Goal: Task Accomplishment & Management: Manage account settings

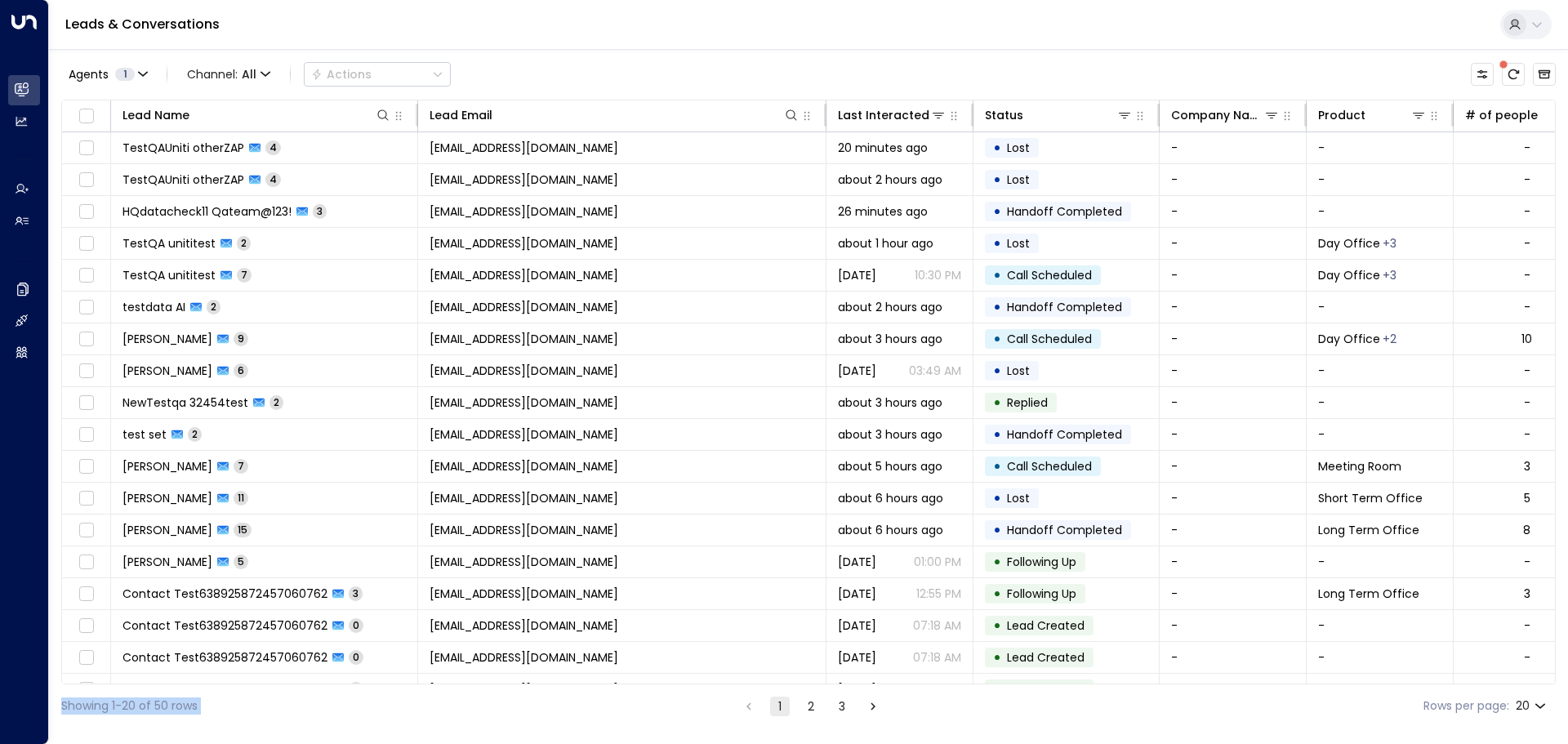
scroll to position [90, 0]
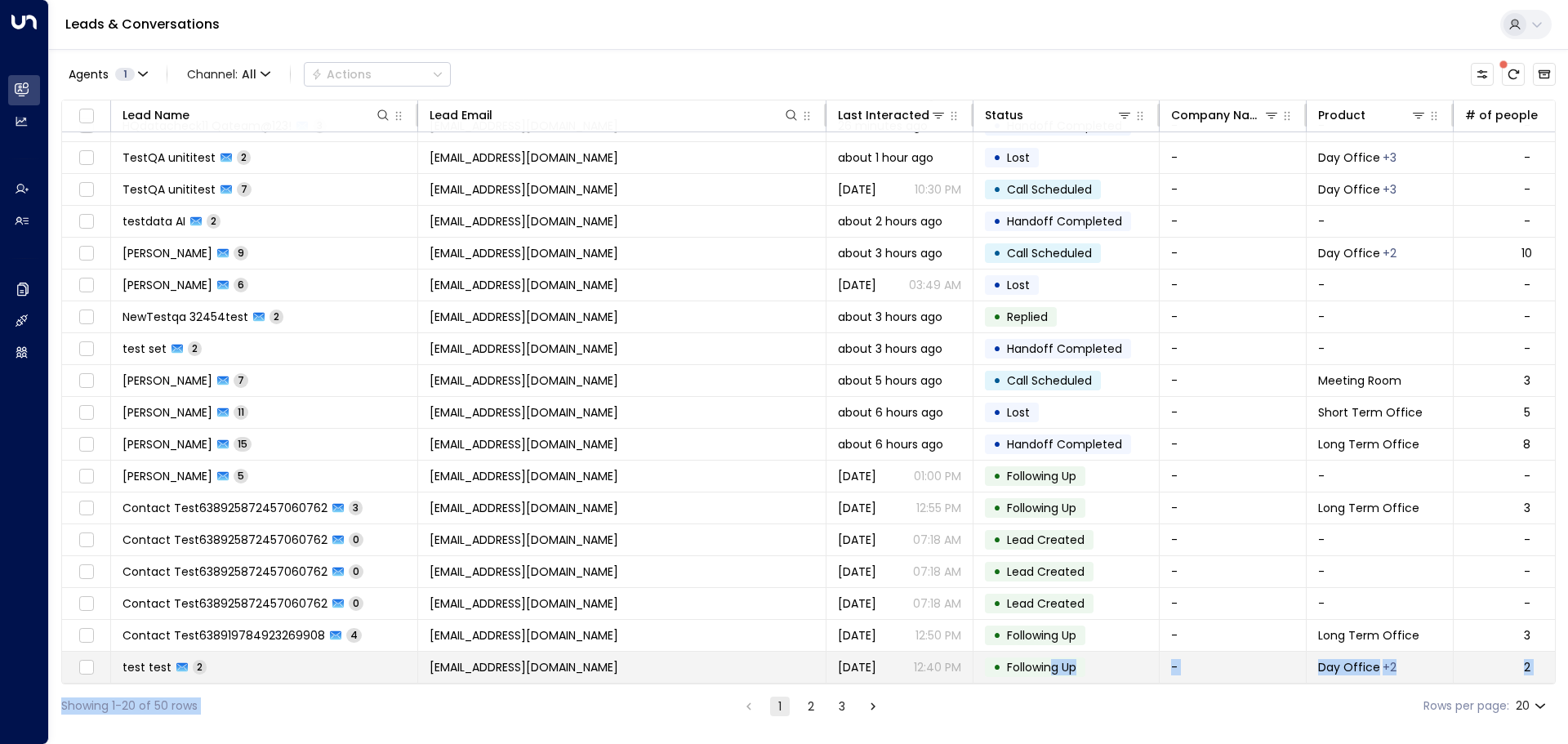
drag, startPoint x: 546, startPoint y: 684, endPoint x: 1054, endPoint y: 669, distance: 508.2
click at [1054, 669] on div "Agents 1 Channel: All Actions Lead Name Lead Email Last Interacted Status Compa…" at bounding box center [808, 389] width 1494 height 679
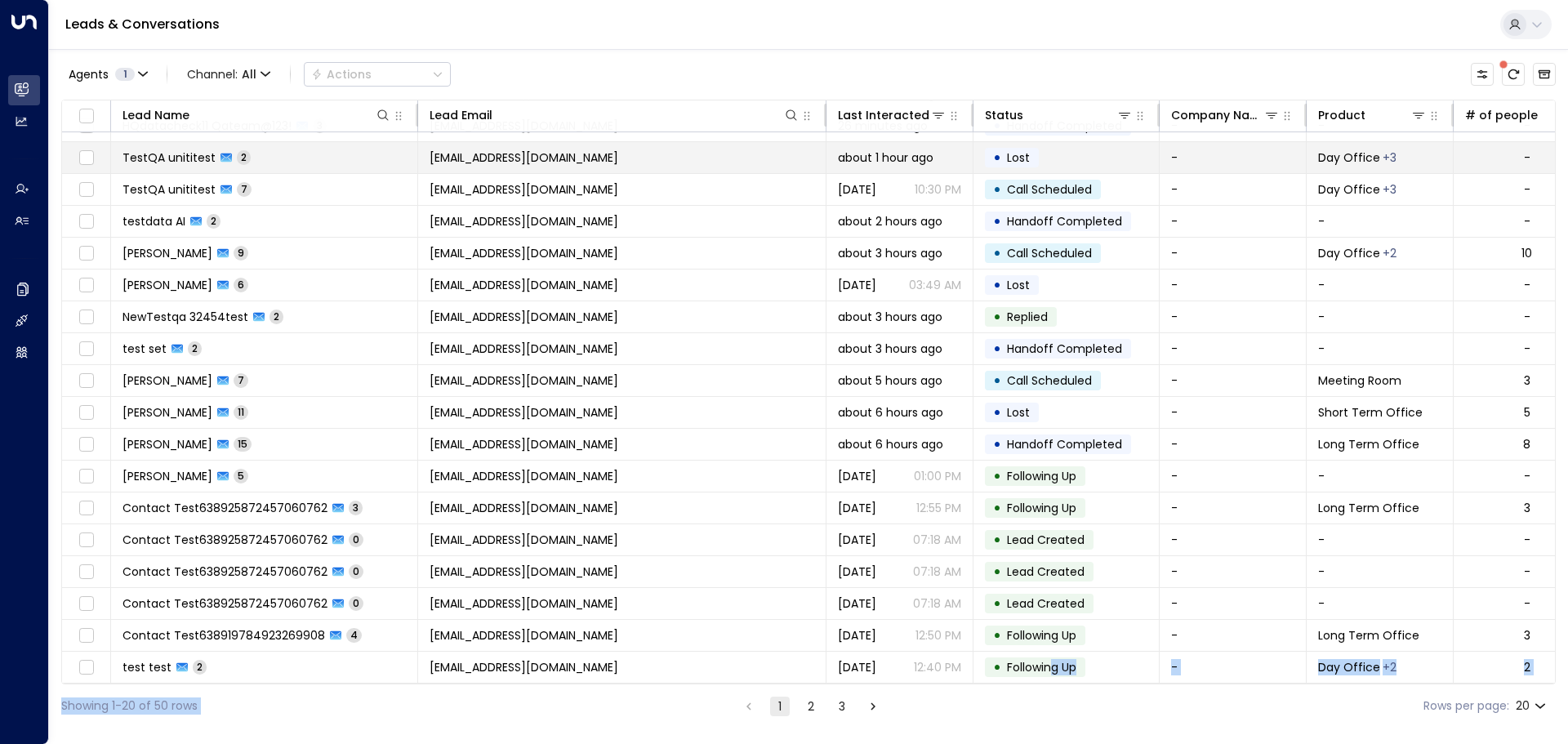
scroll to position [0, 0]
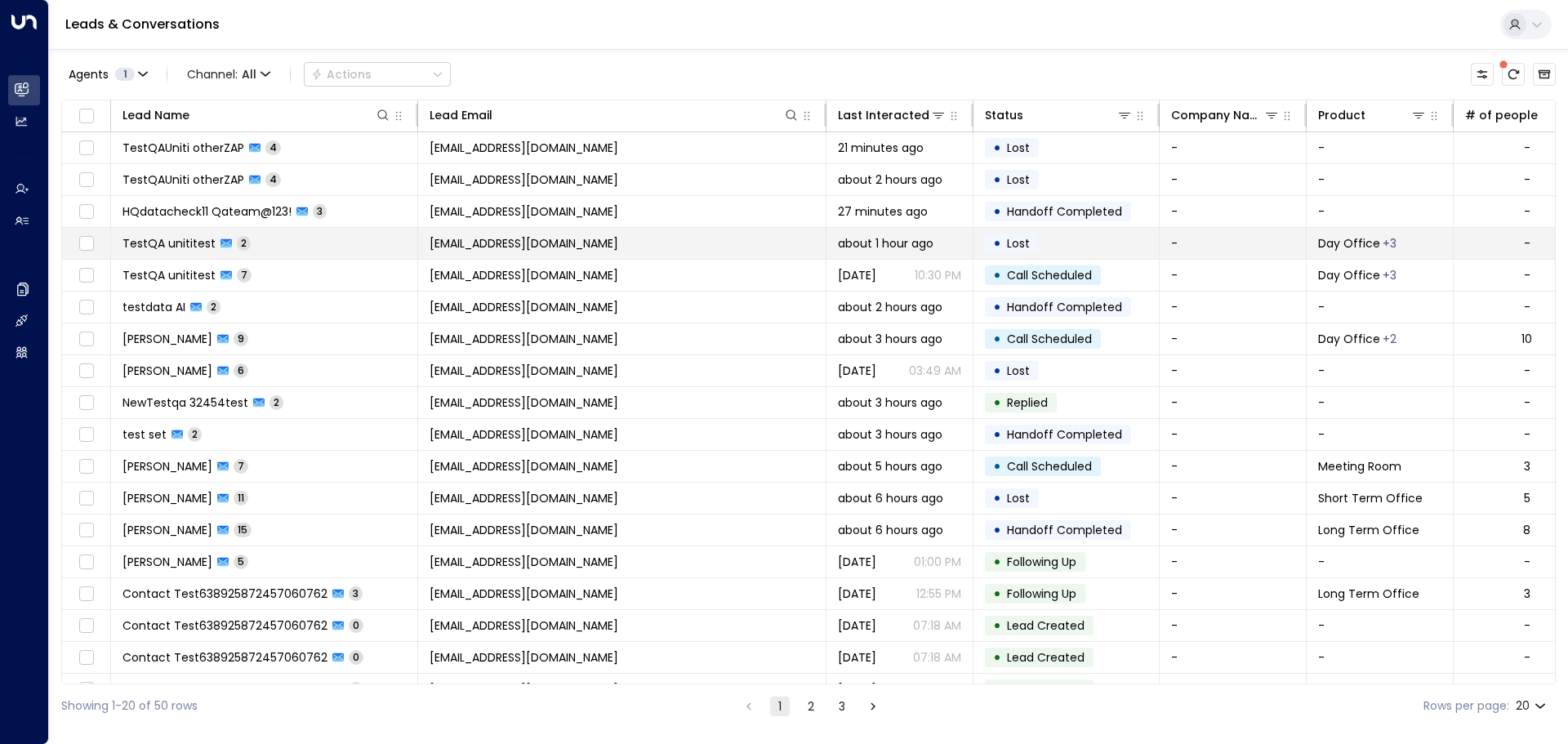
click at [537, 239] on span "[EMAIL_ADDRESS][DOMAIN_NAME]" at bounding box center [524, 243] width 188 height 17
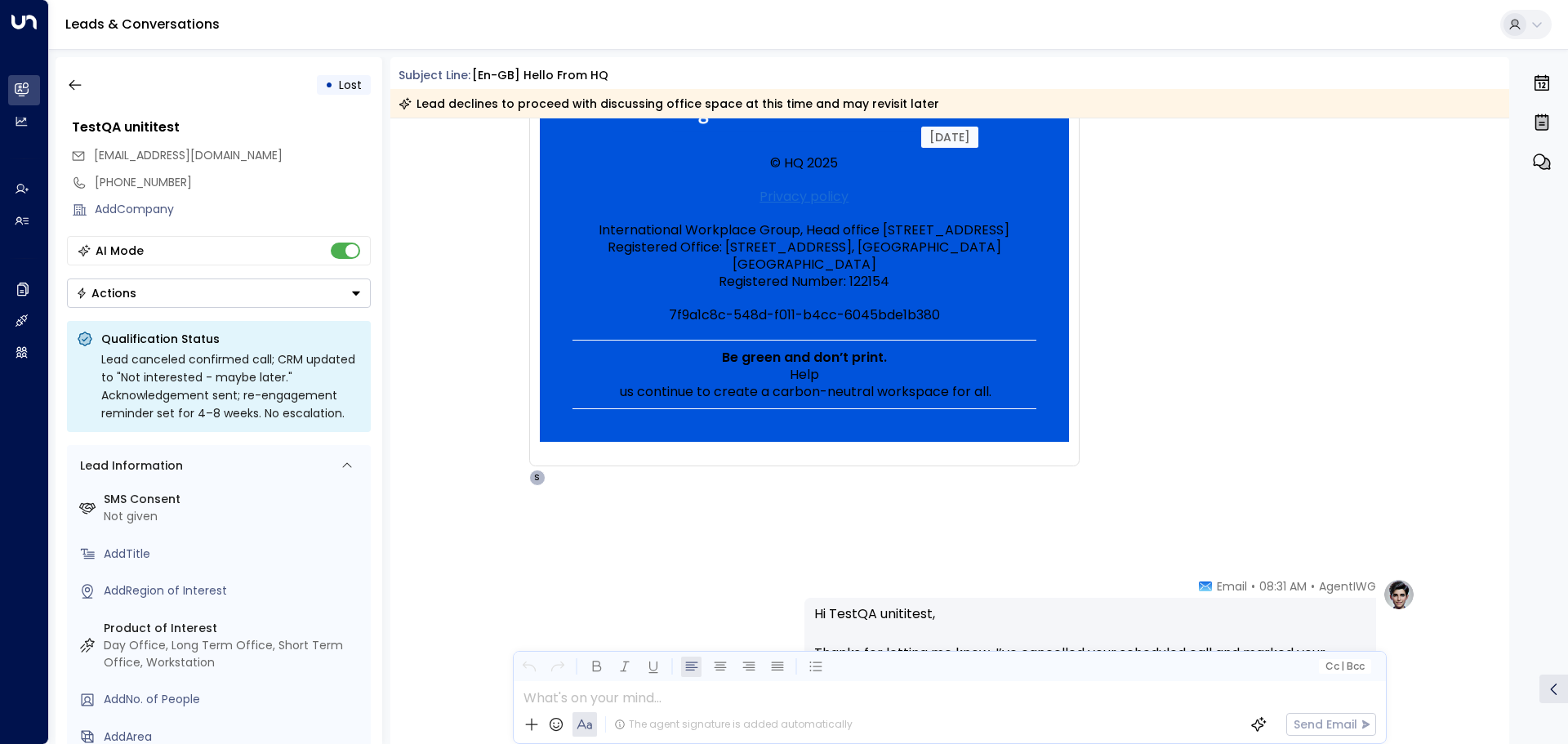
scroll to position [1140, 0]
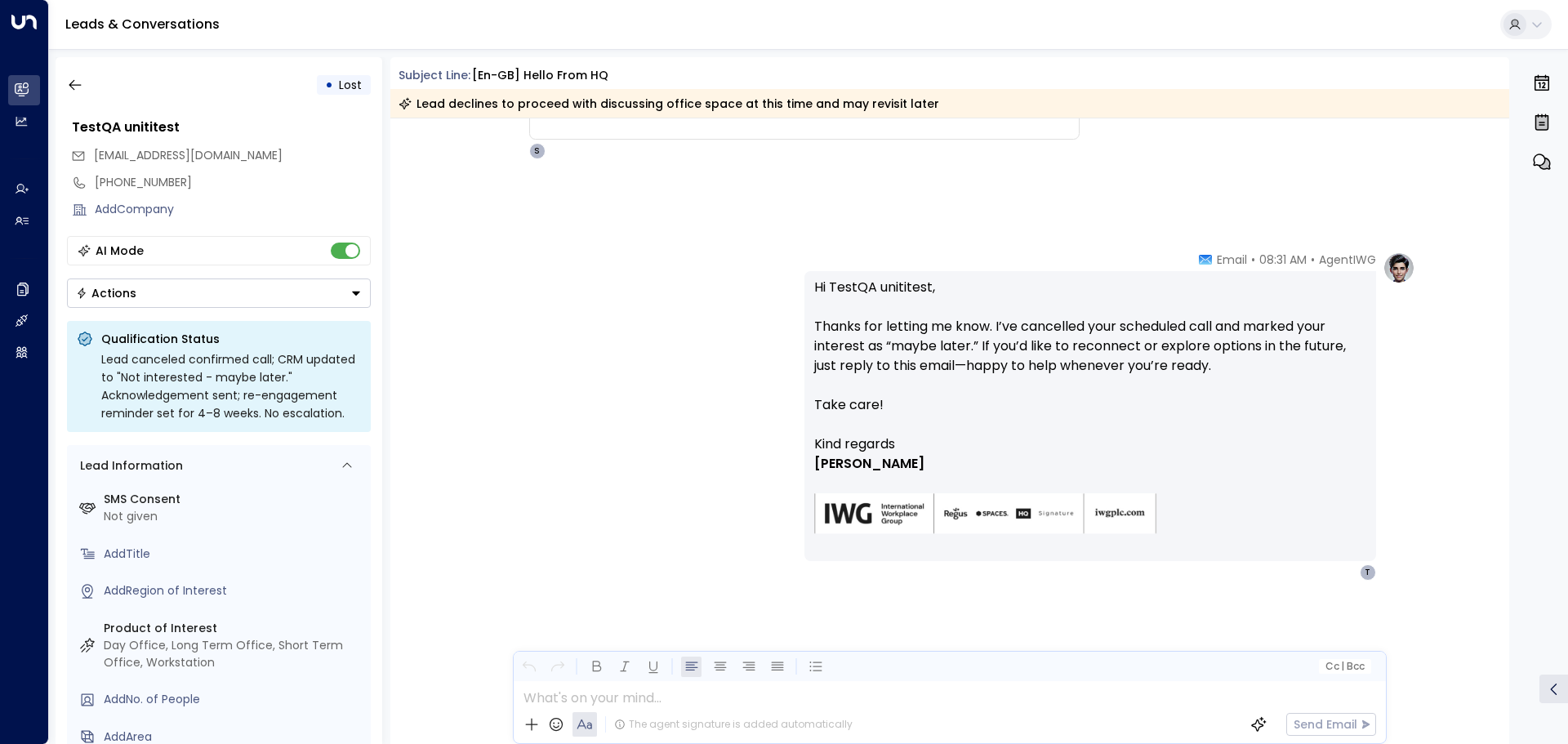
click at [683, 488] on div "AgentIWG • 08:31 AM • Email Hi TestQA unititest, Thanks for letting me know. I’…" at bounding box center [949, 415] width 931 height 329
click at [678, 380] on div "AgentIWG • 08:31 AM • Email Hi TestQA unititest, Thanks for letting me know. I’…" at bounding box center [949, 415] width 931 height 329
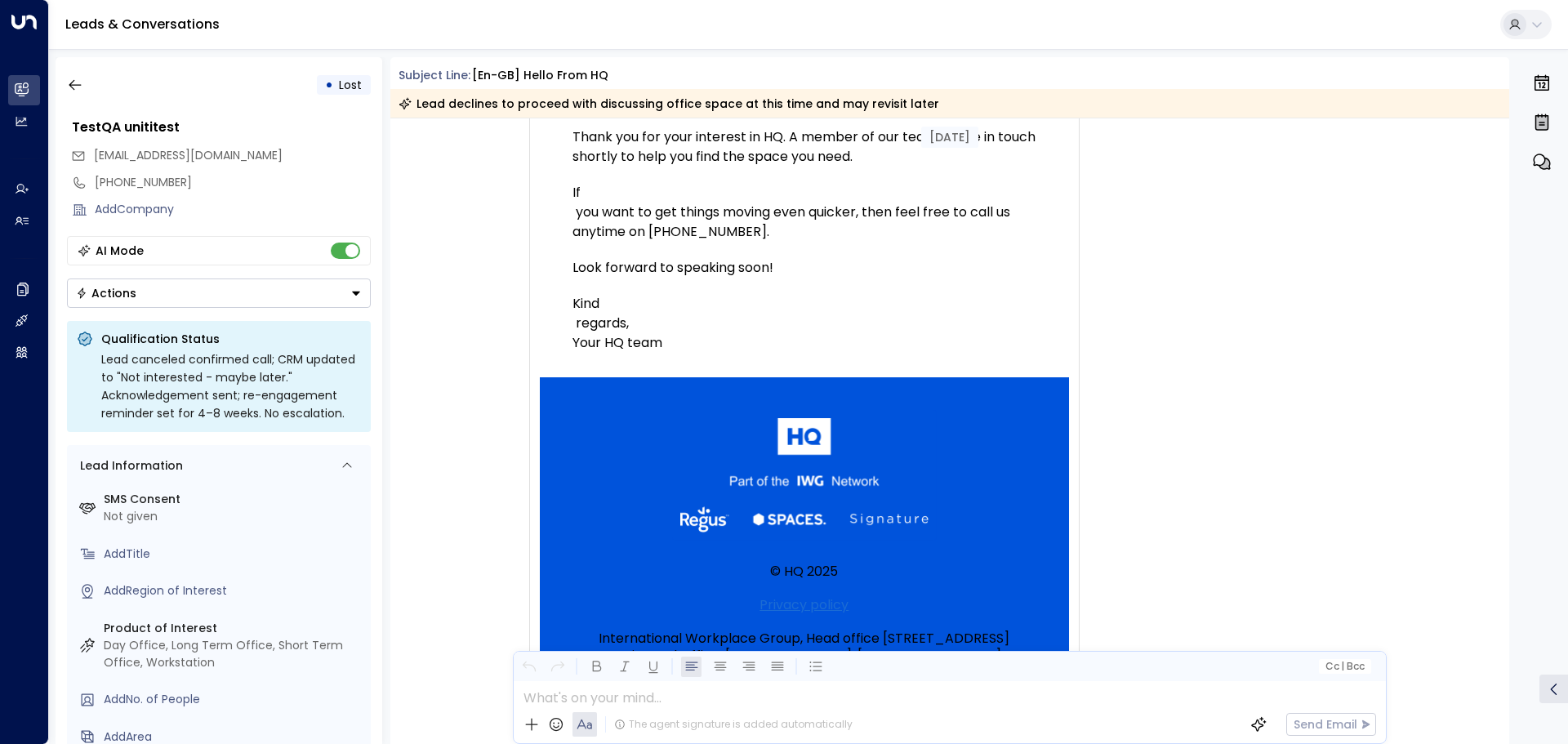
click at [1213, 429] on div "Tu TestQA unititest • 08:29 AM • Email Not interested at the moment. Maybe late…" at bounding box center [952, 341] width 925 height 1107
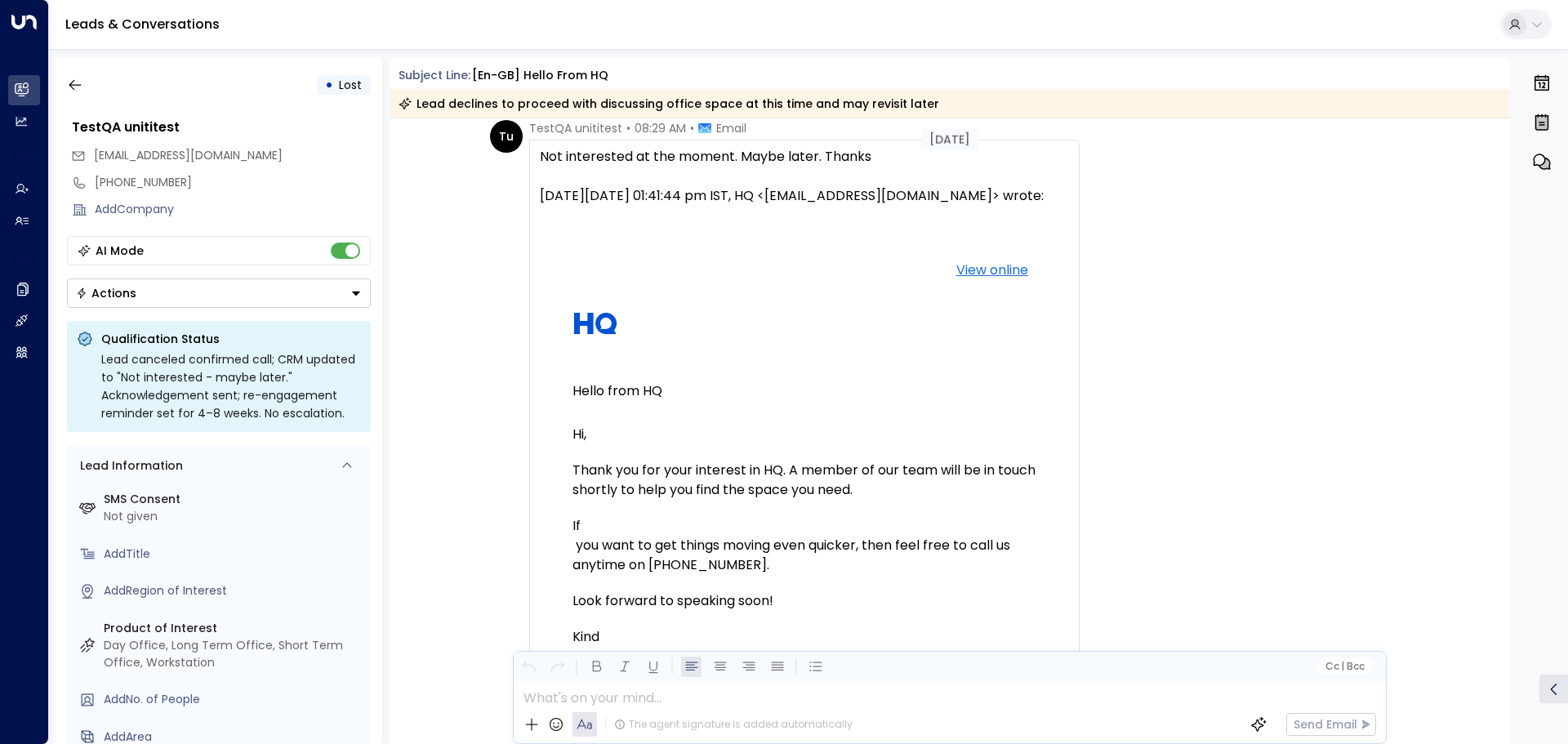
scroll to position [0, 0]
